Goal: Task Accomplishment & Management: Use online tool/utility

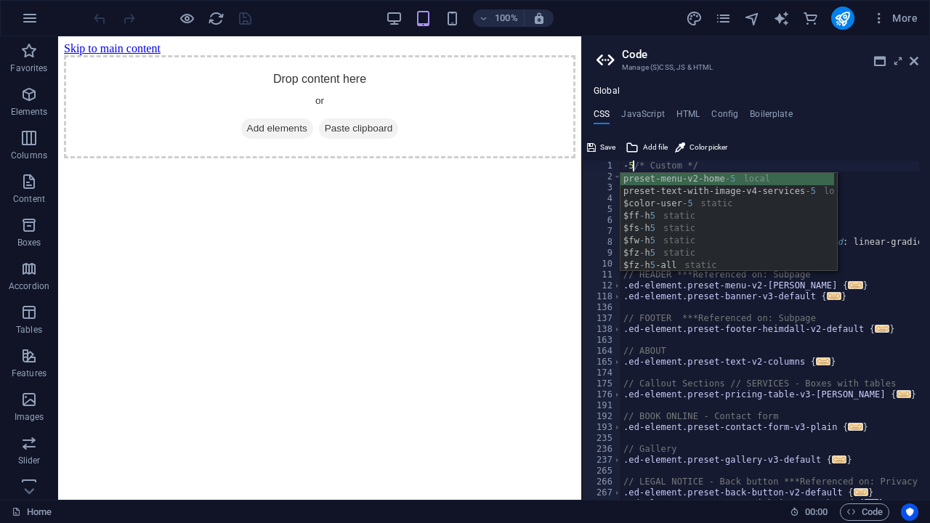
scroll to position [0, 1]
type textarea "-5/* Custom */"
click at [804, 132] on div "CSS JavaScript HTML Config Boilerplate -5/* Custom */ 1 2 3 4 5 6 7 8 9 10 11 1…" at bounding box center [756, 304] width 348 height 391
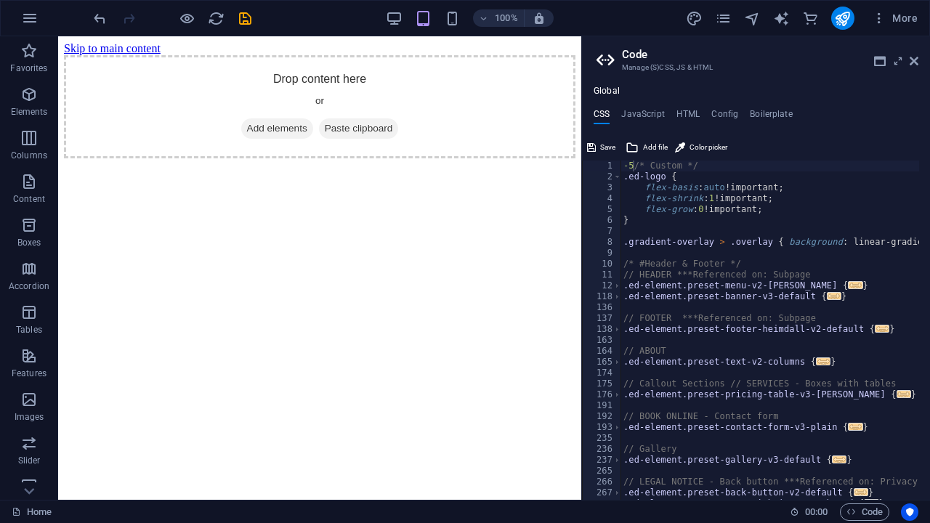
click at [924, 131] on div "CSS JavaScript HTML Config Boilerplate -5/* Custom */ 1 2 3 4 5 6 7 8 9 10 11 1…" at bounding box center [756, 304] width 348 height 391
click at [876, 62] on icon at bounding box center [880, 61] width 12 height 12
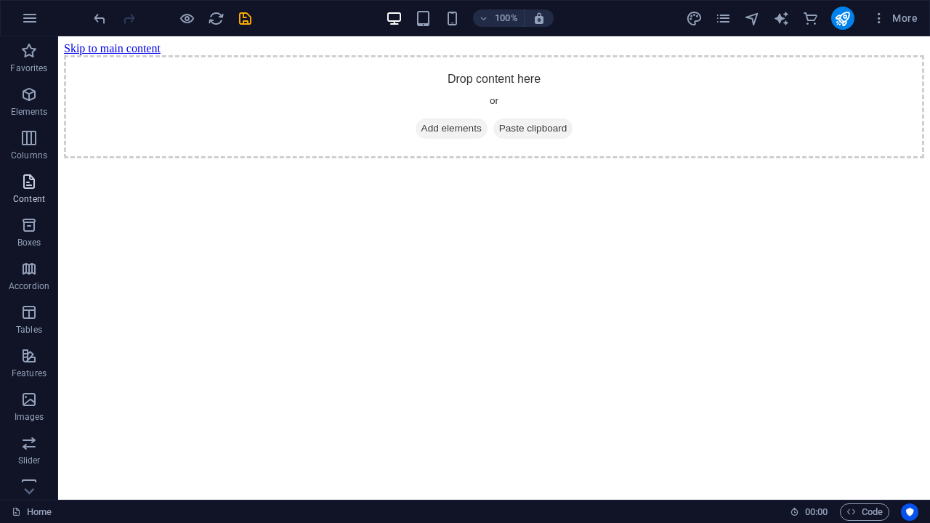
click at [33, 182] on icon "button" at bounding box center [28, 181] width 17 height 17
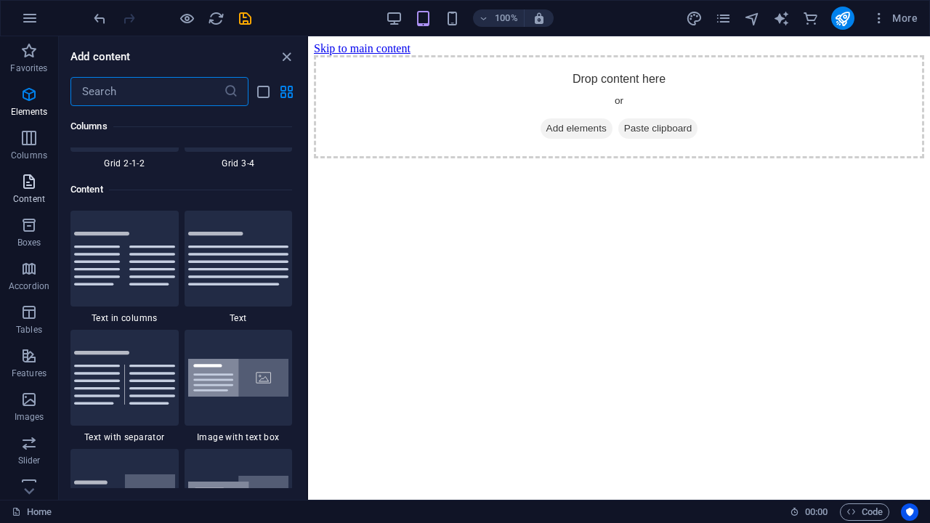
scroll to position [2543, 0]
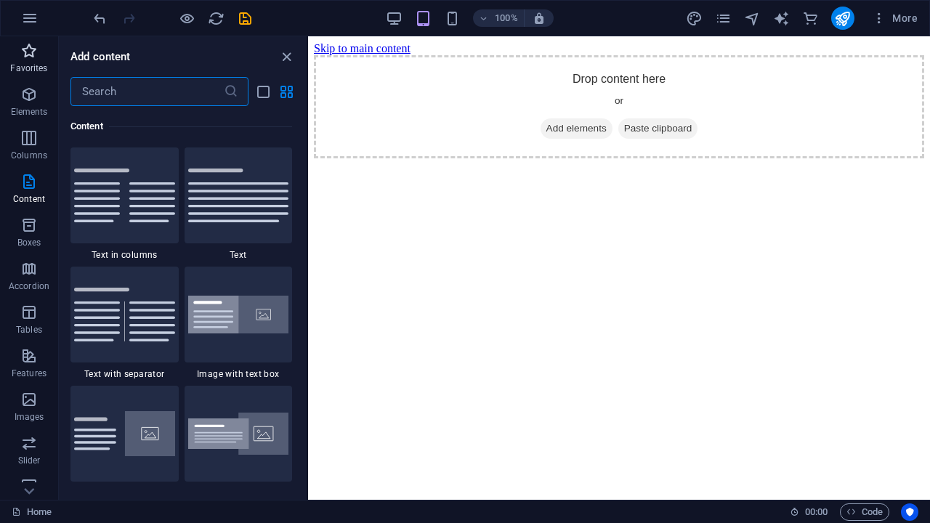
click at [47, 64] on span "Favorites" at bounding box center [29, 59] width 58 height 35
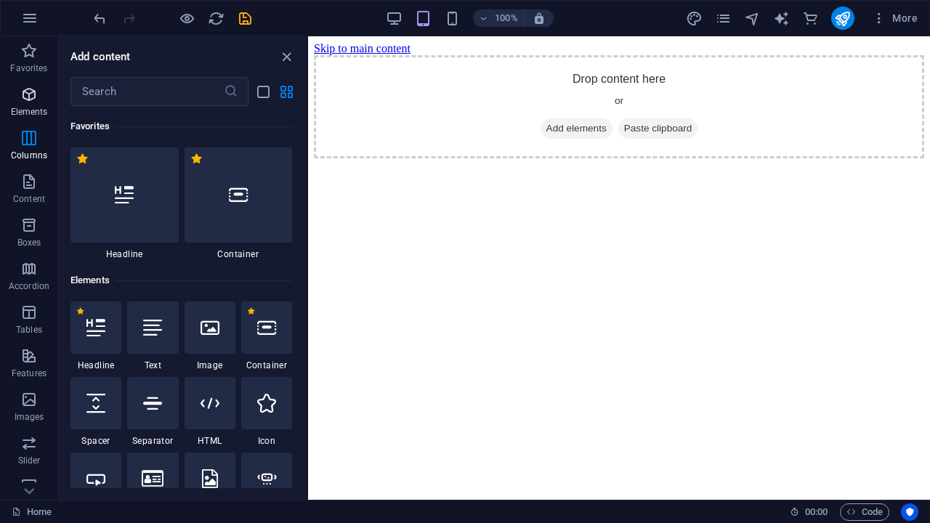
scroll to position [0, 0]
click at [289, 57] on icon "close panel" at bounding box center [286, 57] width 17 height 17
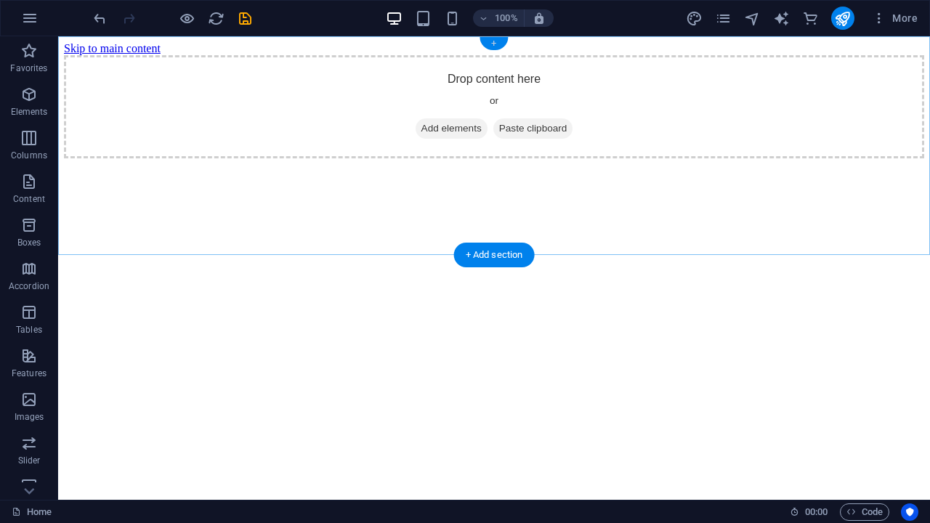
click at [491, 46] on div "+" at bounding box center [494, 43] width 28 height 13
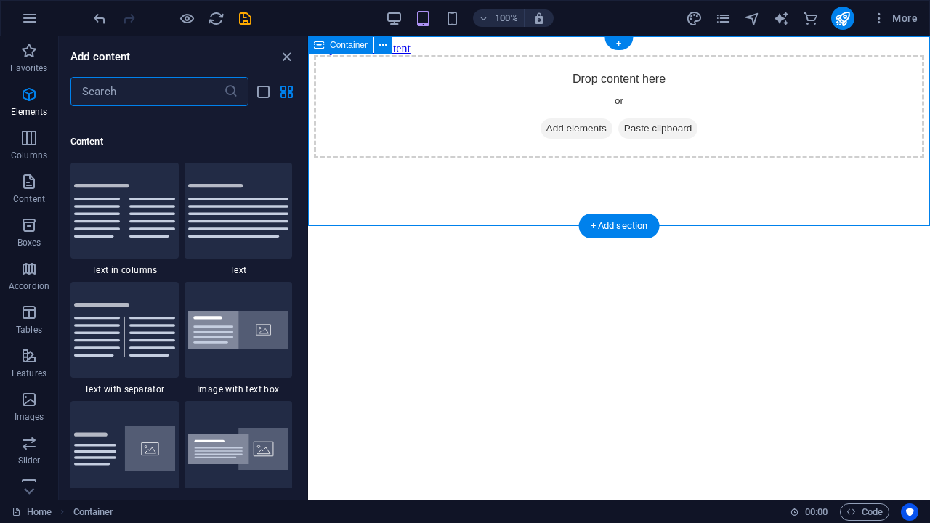
scroll to position [2543, 0]
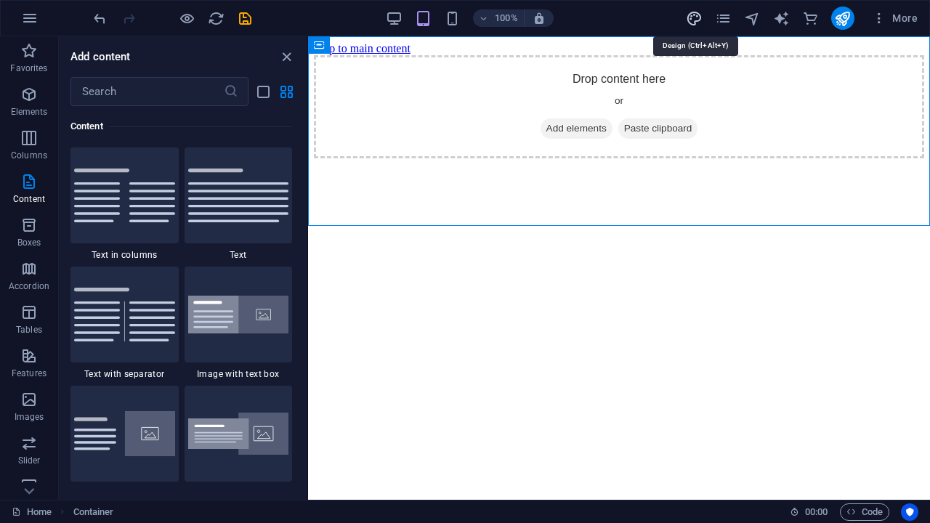
drag, startPoint x: 699, startPoint y: 16, endPoint x: 213, endPoint y: 86, distance: 491.3
click at [699, 16] on icon "design" at bounding box center [694, 18] width 17 height 17
select select "px"
select select "300"
select select "px"
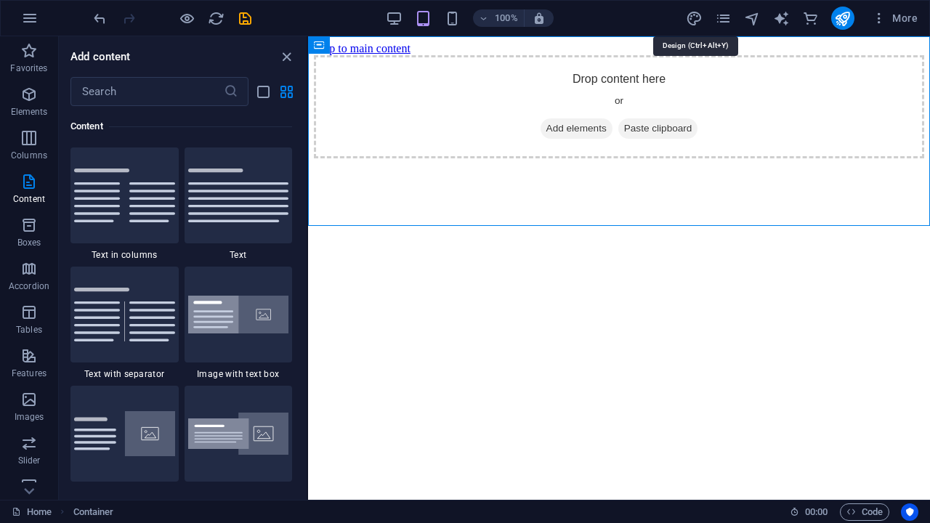
select select "rem"
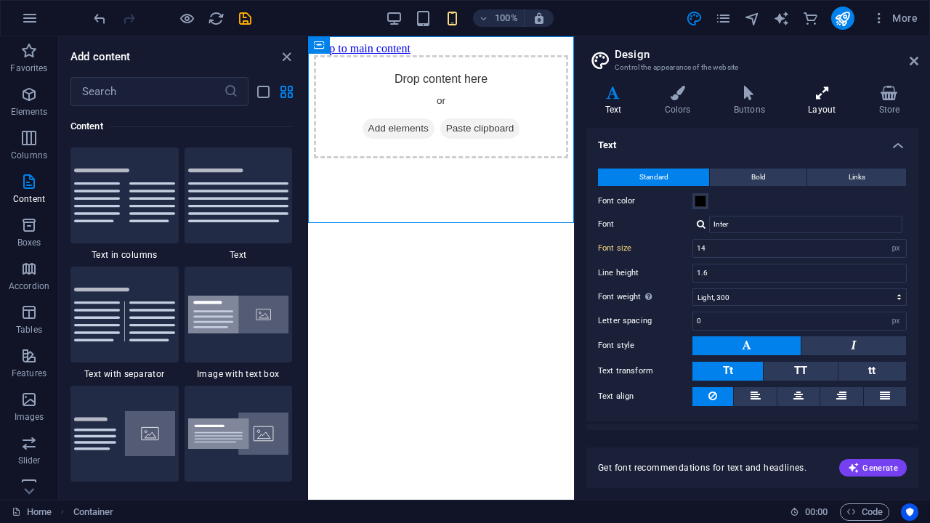
click at [826, 90] on icon at bounding box center [822, 93] width 65 height 15
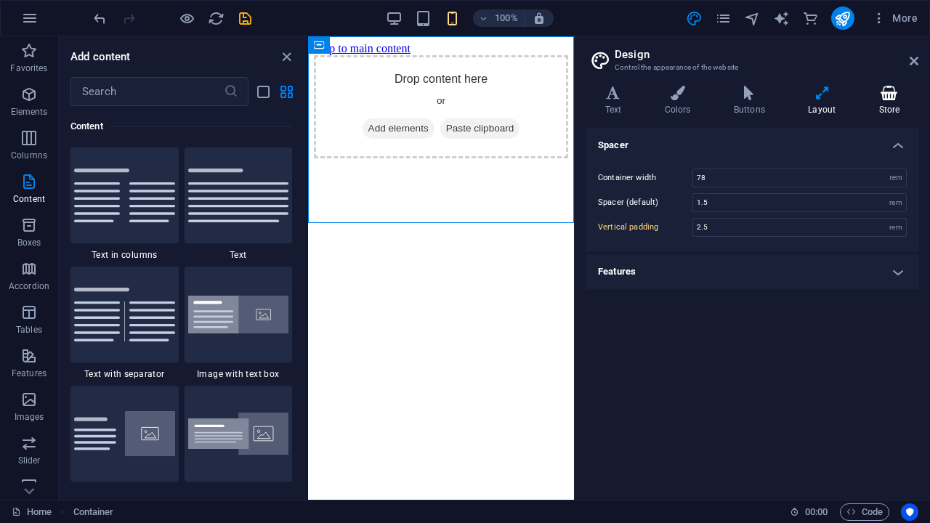
drag, startPoint x: 894, startPoint y: 97, endPoint x: 887, endPoint y: 102, distance: 8.5
click at [887, 102] on h4 "Store" at bounding box center [889, 101] width 58 height 31
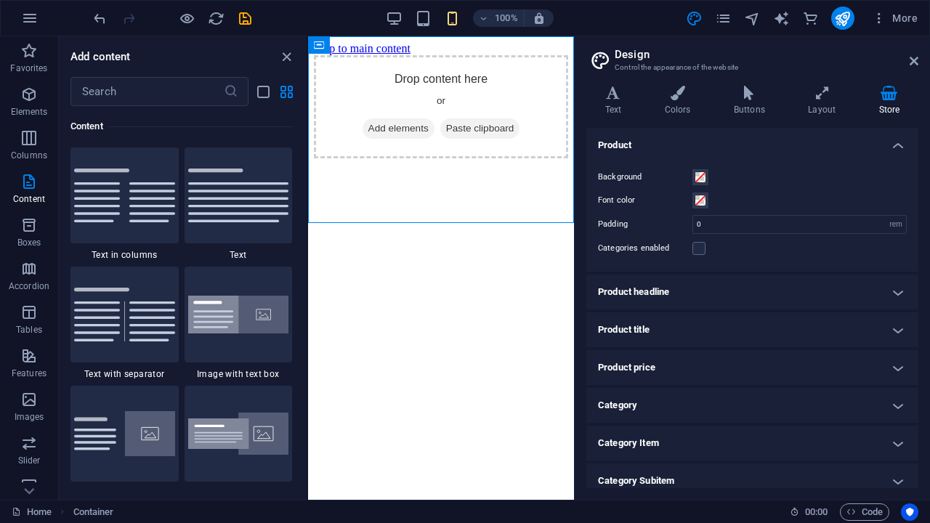
click at [887, 102] on h4 "Store" at bounding box center [889, 101] width 58 height 31
click at [676, 101] on h4 "Colors" at bounding box center [680, 101] width 69 height 31
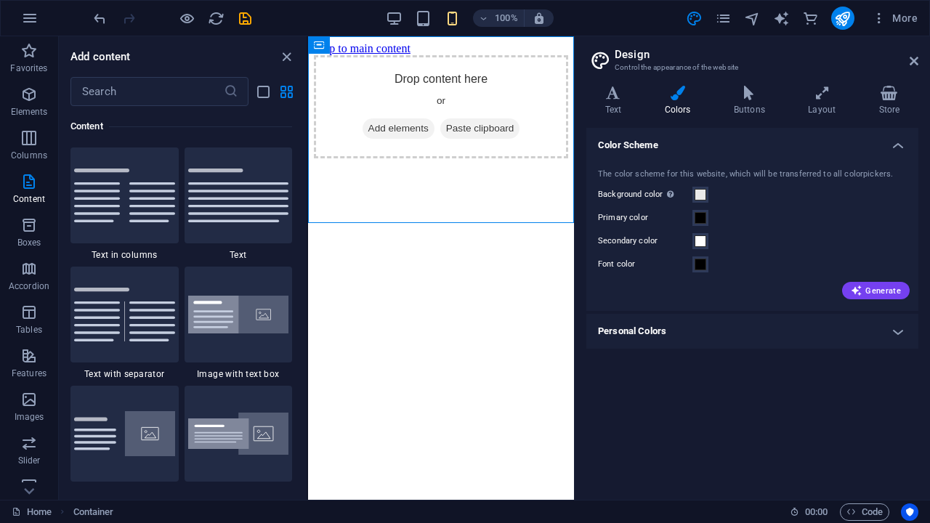
click at [895, 338] on h4 "Personal Colors" at bounding box center [752, 331] width 332 height 35
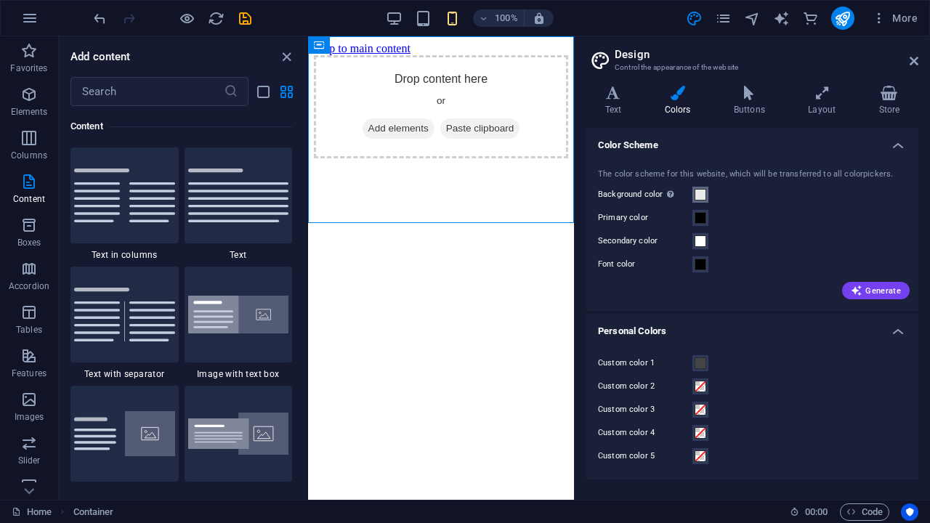
click at [705, 198] on span at bounding box center [701, 195] width 12 height 12
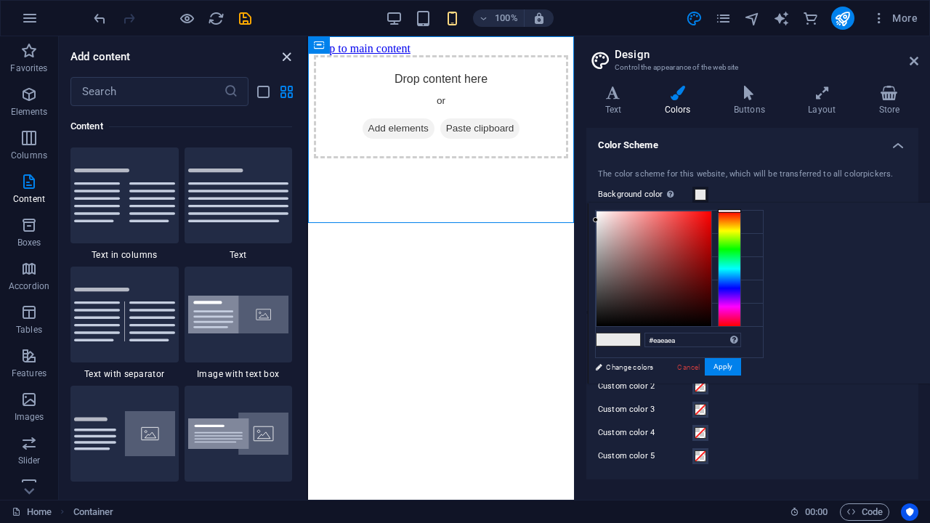
click at [289, 55] on icon "close panel" at bounding box center [286, 57] width 17 height 17
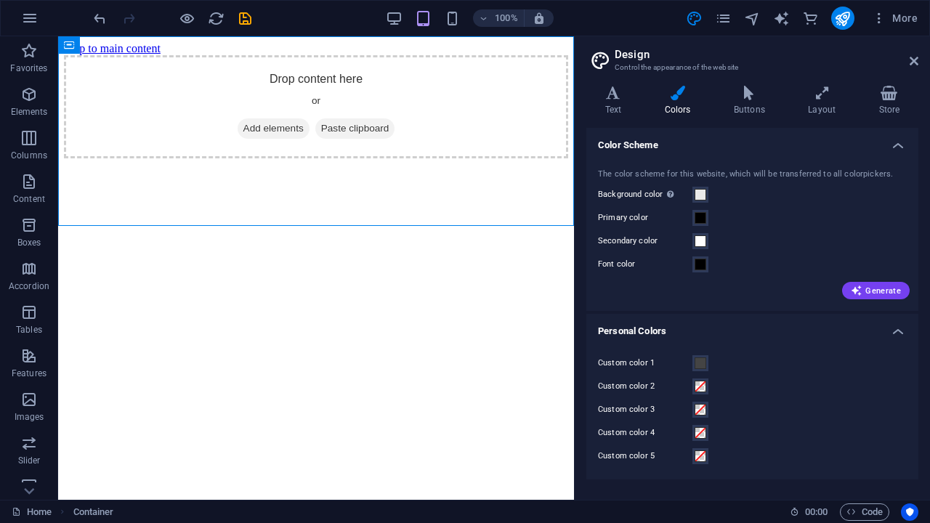
click at [416, 29] on div "100%" at bounding box center [470, 18] width 168 height 23
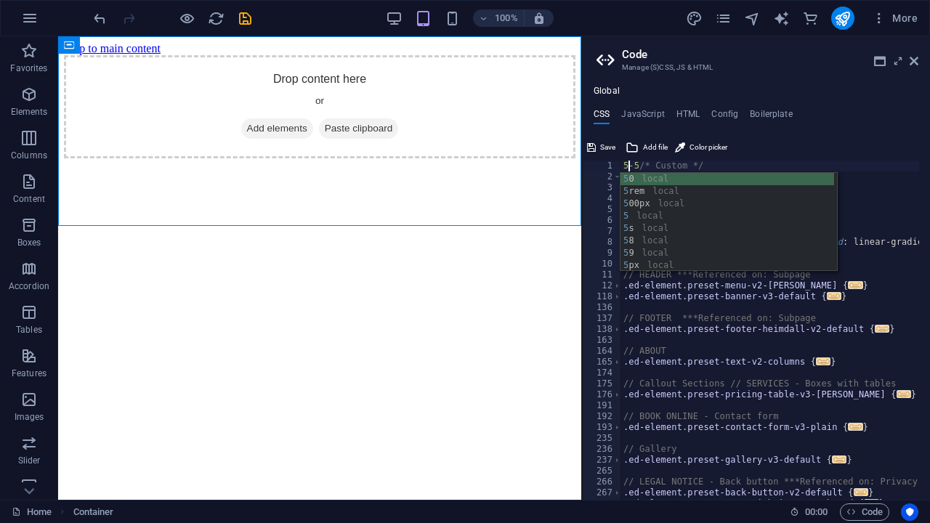
scroll to position [0, 1]
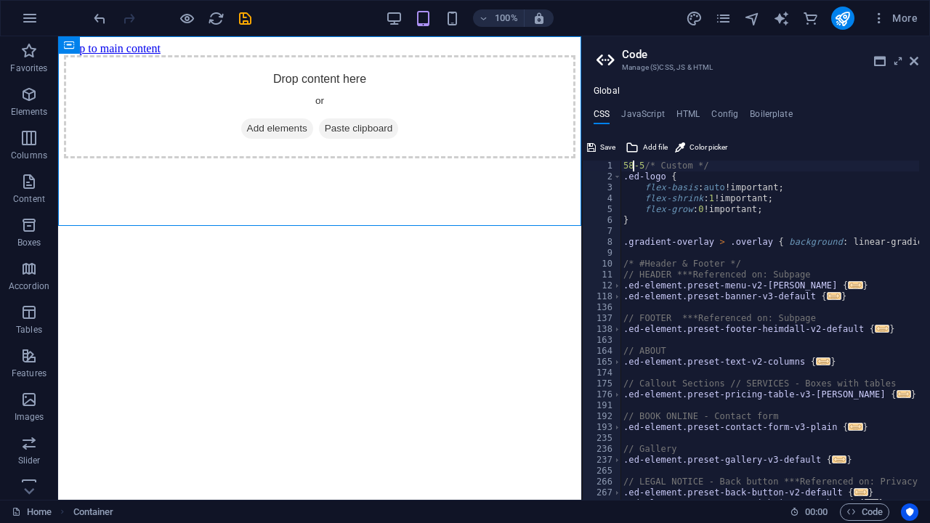
type textarea "58-5/* Custom */"
